Goal: Transaction & Acquisition: Purchase product/service

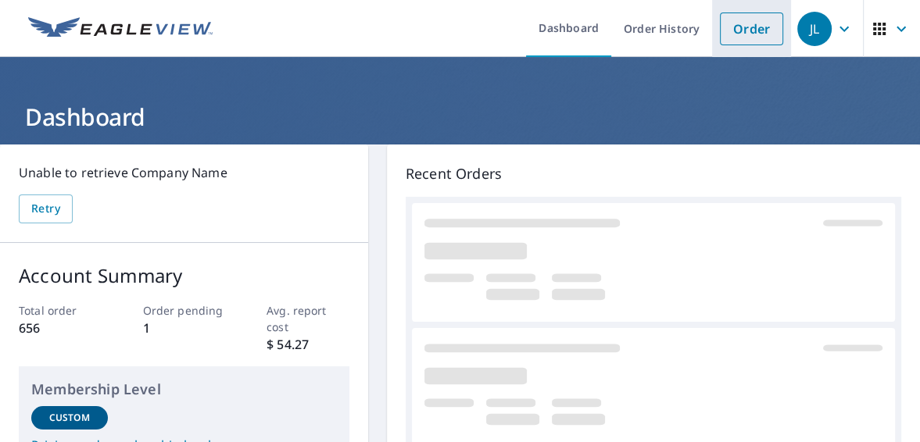
click at [749, 22] on link "Order" at bounding box center [751, 29] width 63 height 33
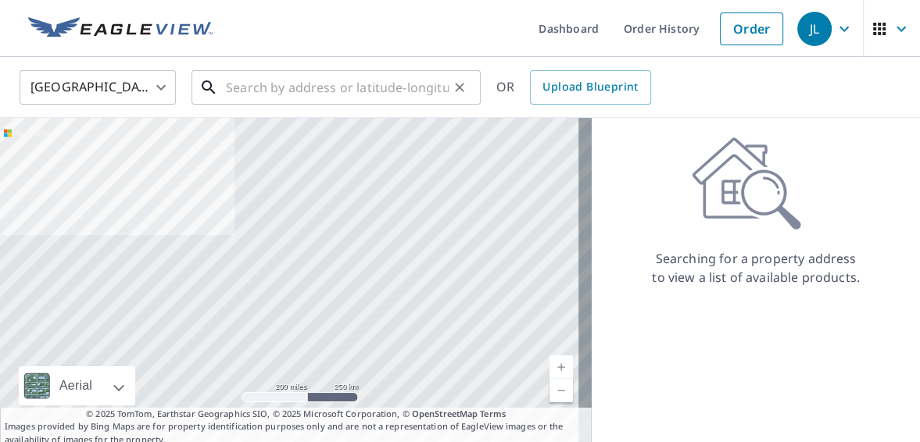
click at [279, 98] on input "text" at bounding box center [337, 88] width 223 height 44
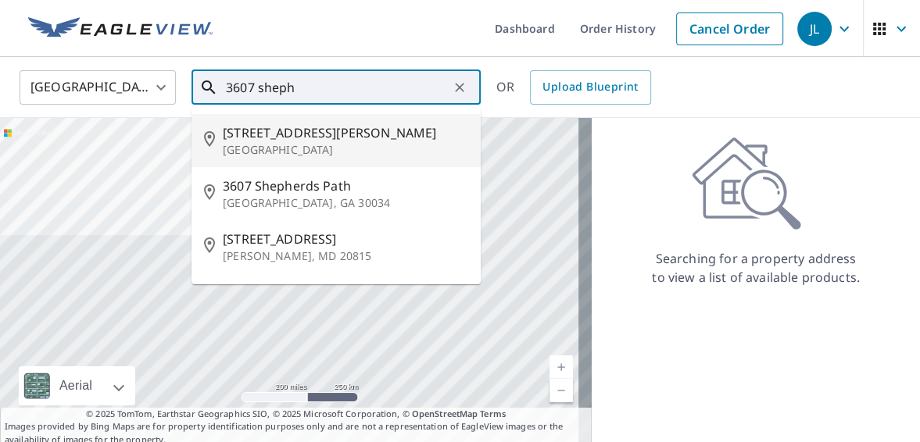
click at [277, 131] on span "[STREET_ADDRESS][PERSON_NAME]" at bounding box center [345, 132] width 245 height 19
type input "[STREET_ADDRESS][PERSON_NAME]"
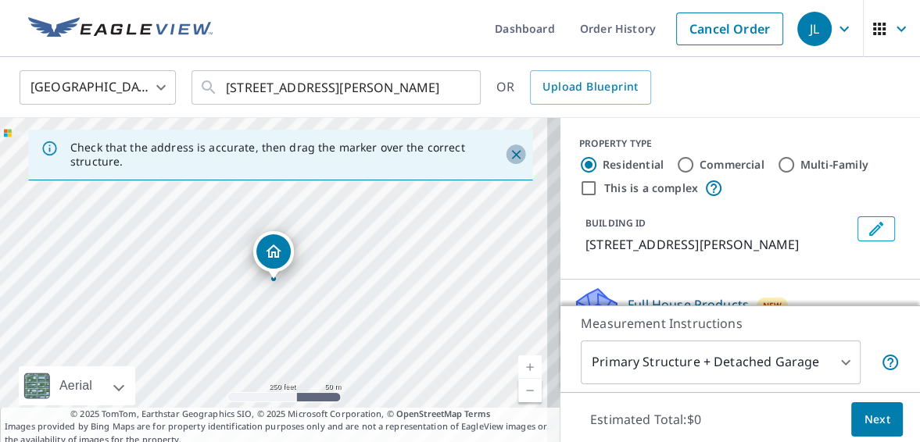
click at [508, 152] on icon "Close" at bounding box center [516, 155] width 16 height 16
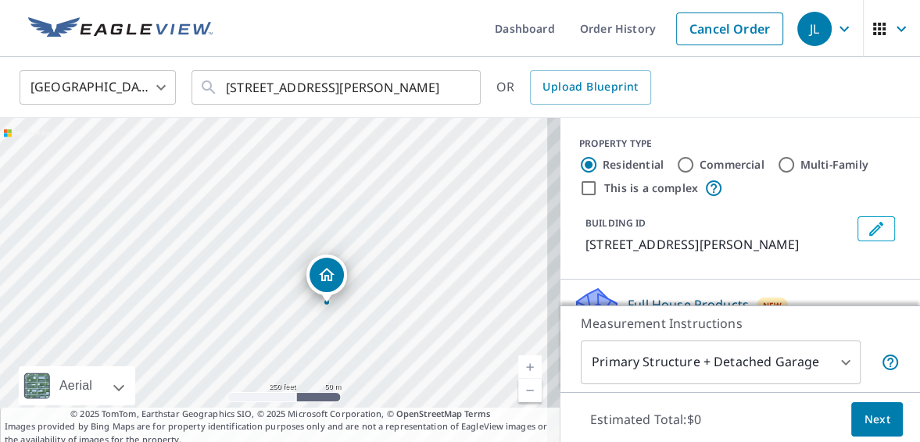
drag, startPoint x: 274, startPoint y: 249, endPoint x: 350, endPoint y: 277, distance: 81.9
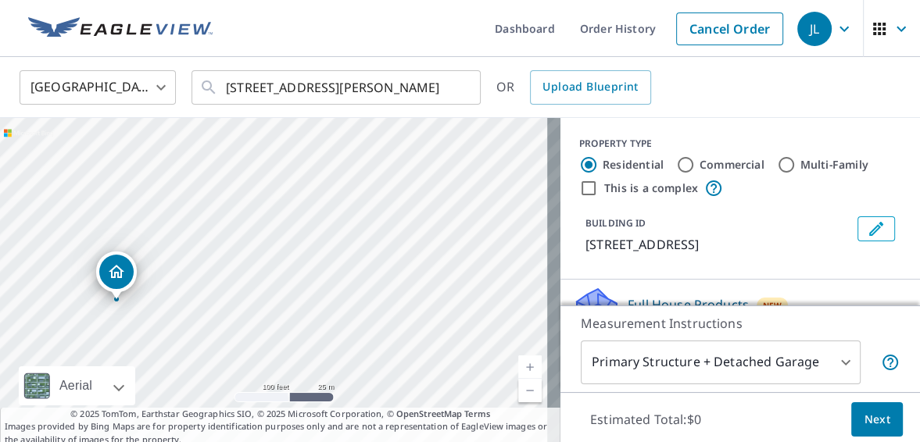
drag, startPoint x: 267, startPoint y: 271, endPoint x: 116, endPoint y: 265, distance: 151.0
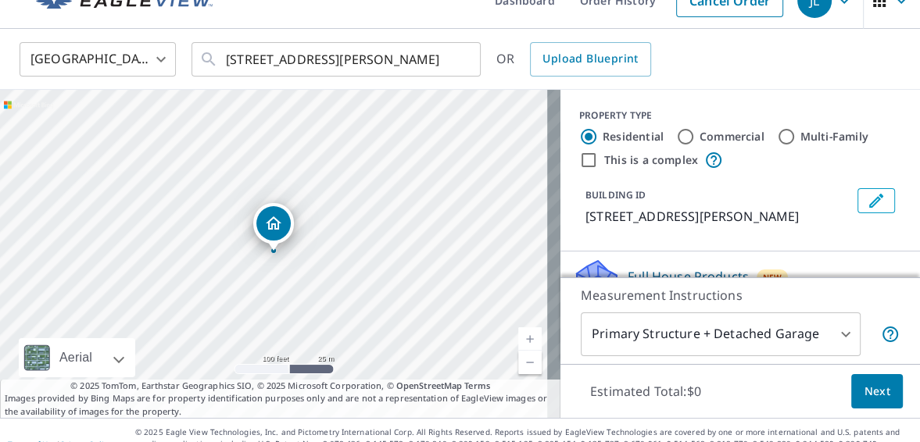
scroll to position [55, 0]
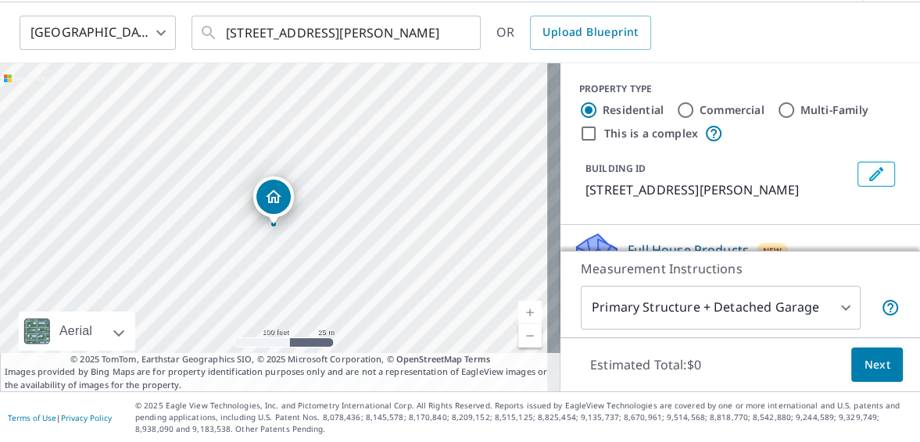
click at [676, 110] on input "Commercial" at bounding box center [685, 110] width 19 height 19
radio input "true"
type input "4"
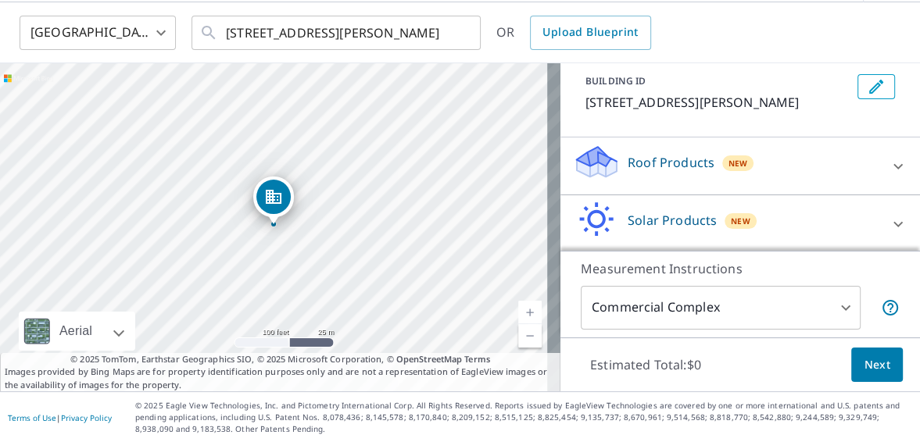
click at [651, 166] on p "Roof Products" at bounding box center [671, 162] width 87 height 19
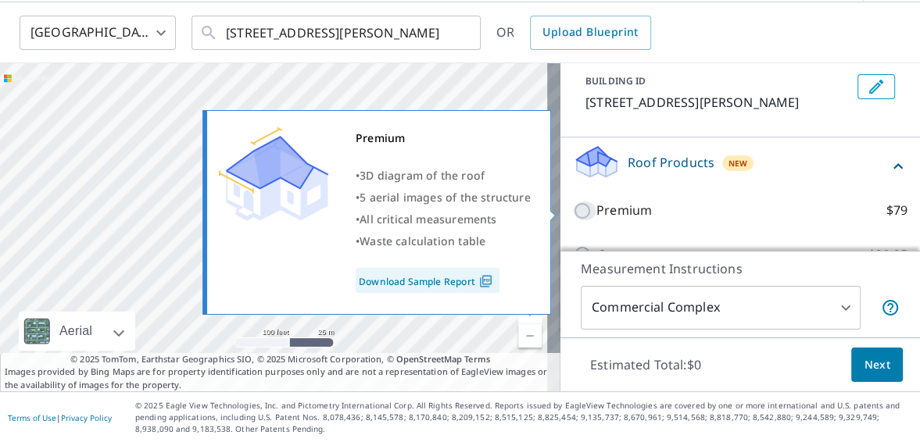
click at [573, 213] on input "Premium $79" at bounding box center [584, 211] width 23 height 19
checkbox input "true"
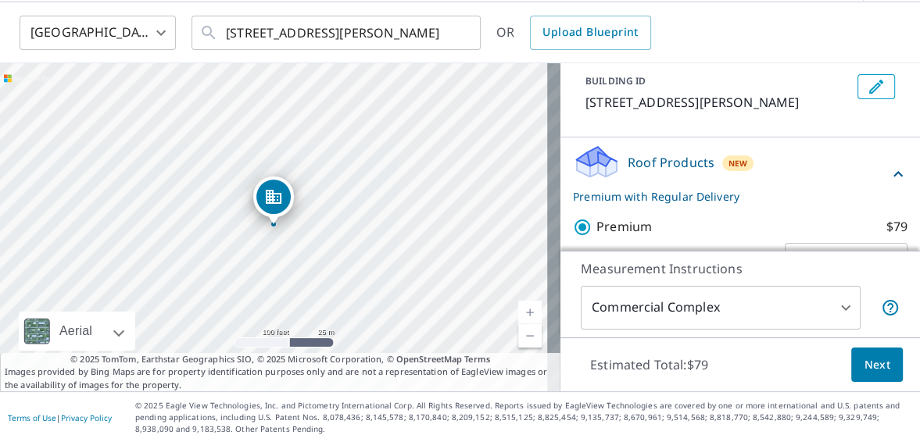
click at [869, 361] on span "Next" at bounding box center [877, 366] width 27 height 20
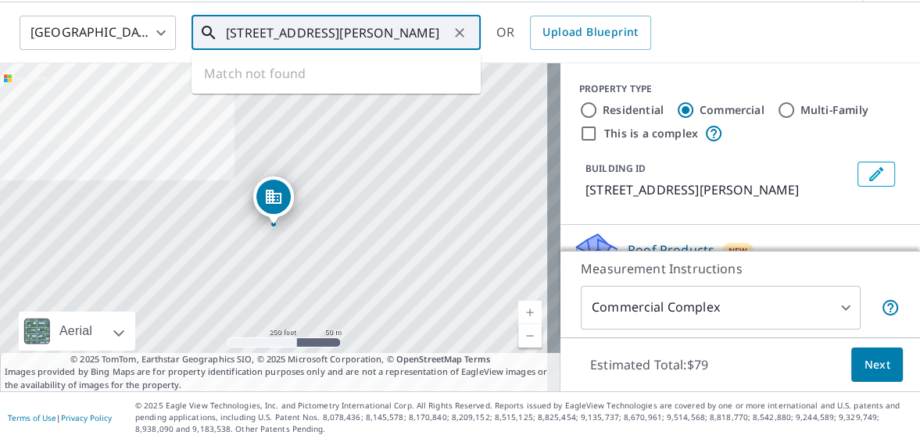
drag, startPoint x: 367, startPoint y: 28, endPoint x: 381, endPoint y: 36, distance: 16.1
click at [381, 35] on input "[STREET_ADDRESS][PERSON_NAME]" at bounding box center [337, 33] width 223 height 44
click at [317, 73] on ul "Match not found" at bounding box center [335, 73] width 289 height 41
click at [421, 23] on input "[STREET_ADDRESS][PERSON_NAME]" at bounding box center [337, 33] width 223 height 44
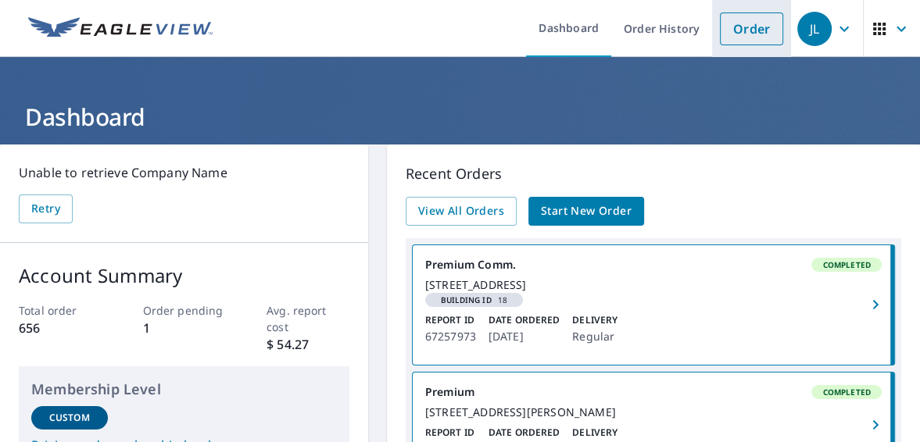
click at [738, 30] on link "Order" at bounding box center [751, 29] width 63 height 33
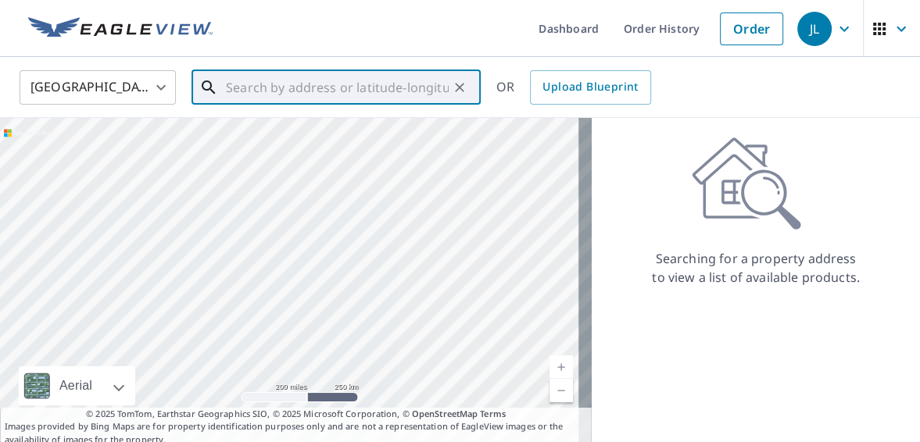
click at [244, 89] on input "text" at bounding box center [337, 88] width 223 height 44
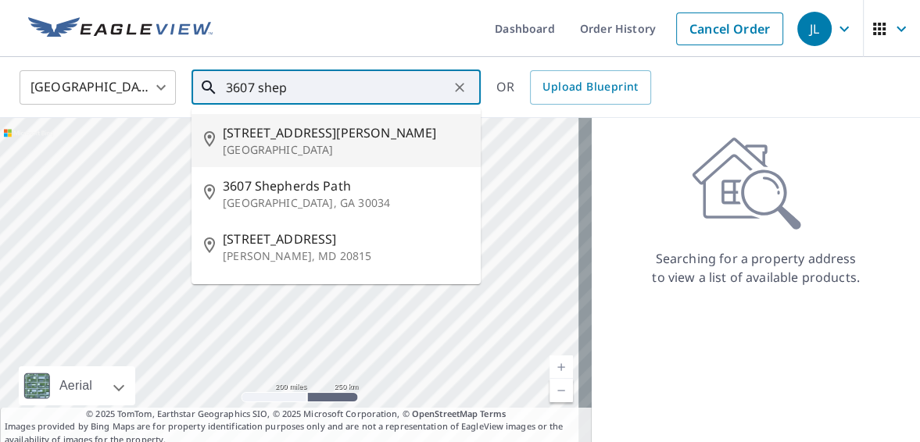
click at [245, 128] on span "[STREET_ADDRESS][PERSON_NAME]" at bounding box center [345, 132] width 245 height 19
type input "[STREET_ADDRESS][PERSON_NAME]"
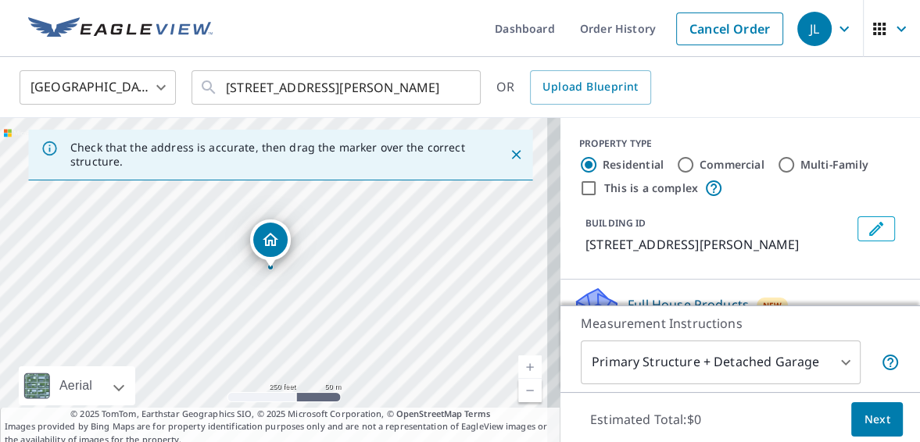
drag, startPoint x: 276, startPoint y: 252, endPoint x: 273, endPoint y: 241, distance: 11.4
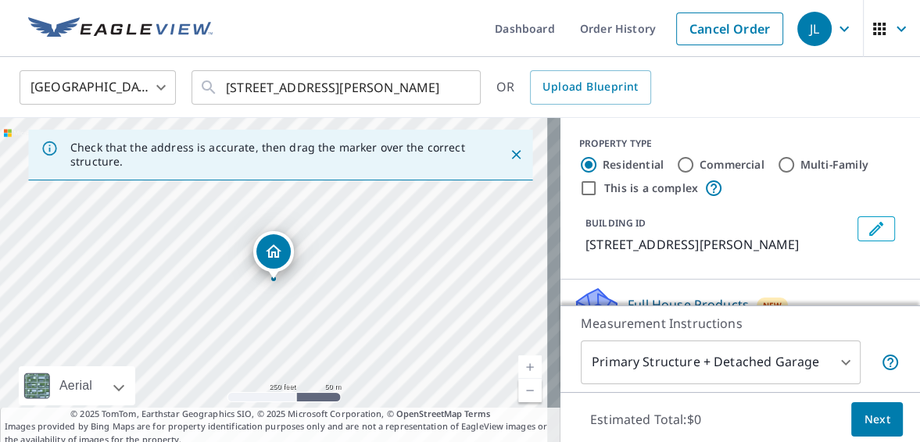
click at [676, 164] on input "Commercial" at bounding box center [685, 165] width 19 height 19
radio input "true"
type input "4"
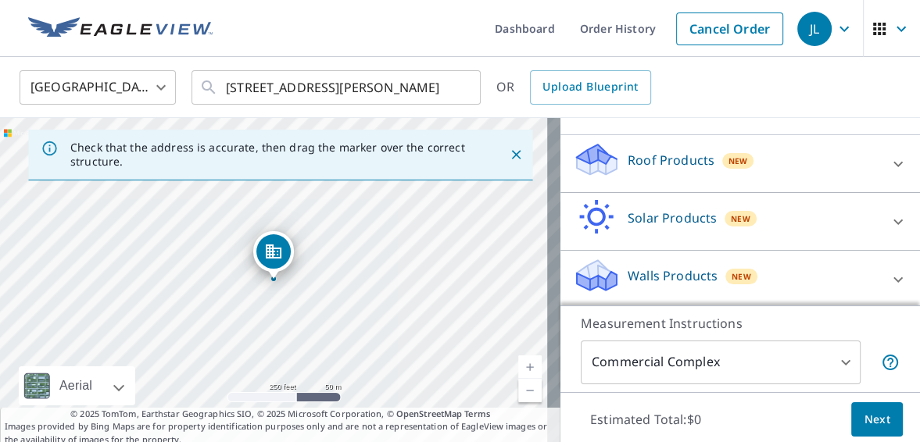
scroll to position [145, 0]
click at [646, 156] on p "Roof Products" at bounding box center [671, 159] width 87 height 19
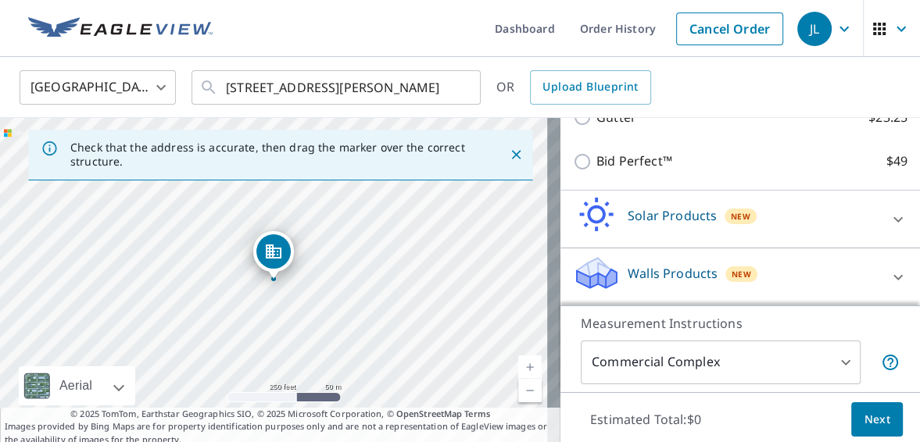
scroll to position [103, 0]
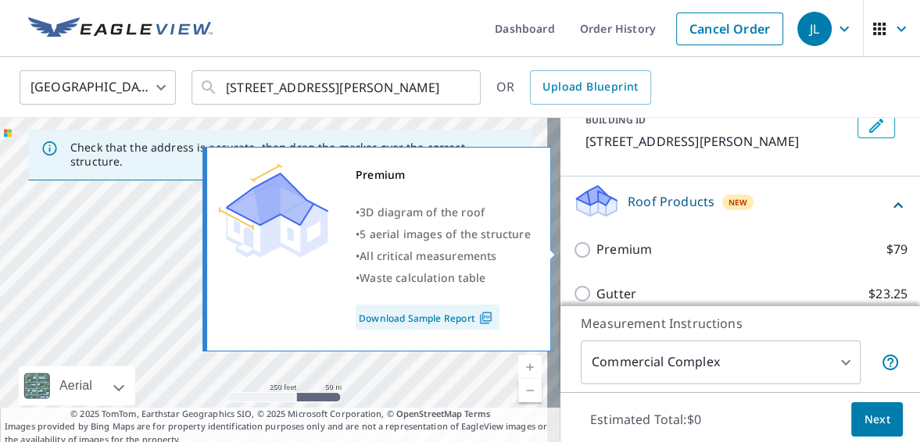
click at [573, 248] on input "Premium $79" at bounding box center [584, 250] width 23 height 19
checkbox input "true"
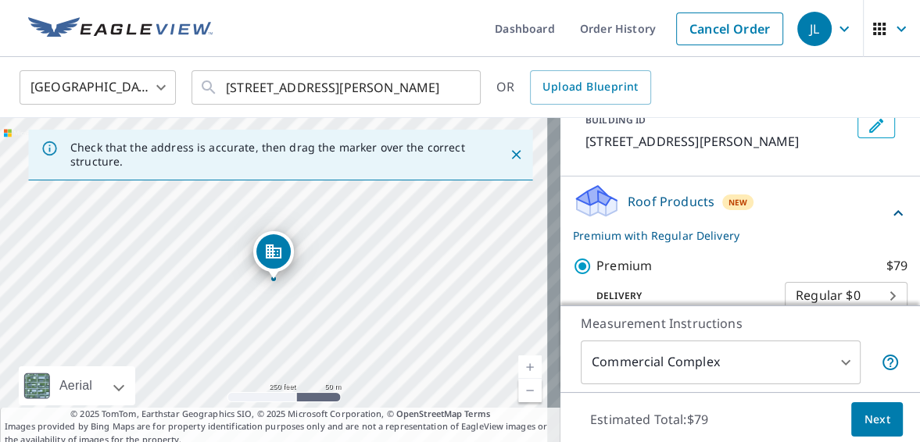
click at [866, 422] on span "Next" at bounding box center [877, 420] width 27 height 20
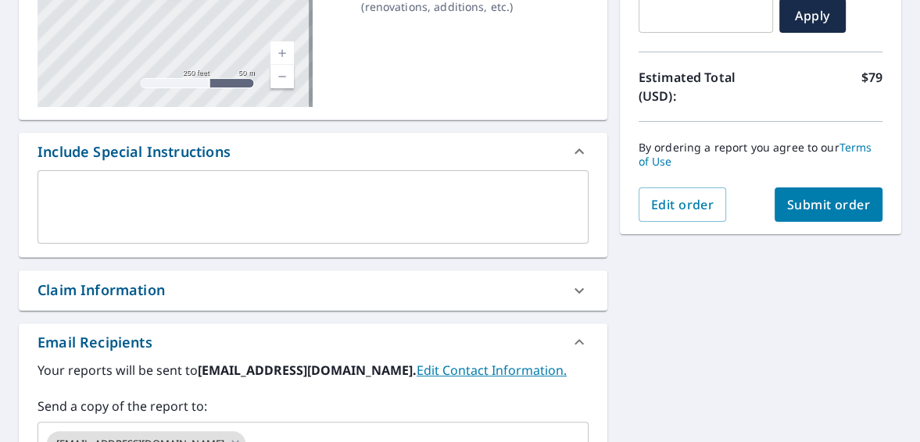
scroll to position [264, 0]
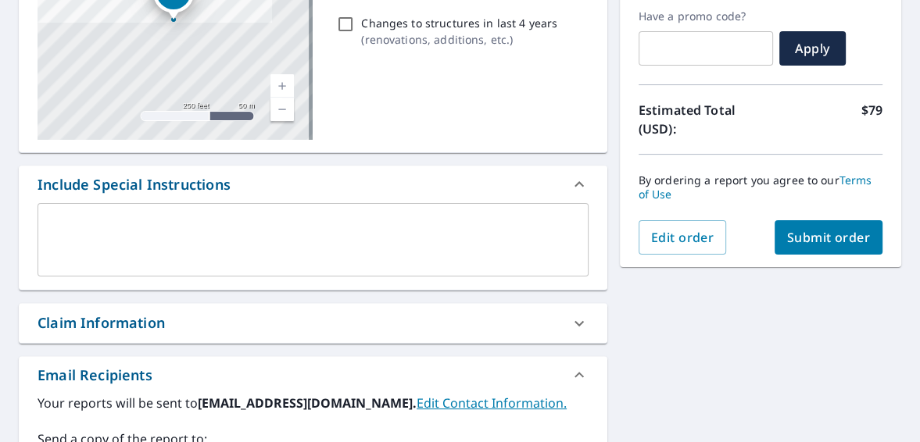
click at [798, 243] on span "Submit order" at bounding box center [829, 237] width 84 height 17
